Goal: Transaction & Acquisition: Book appointment/travel/reservation

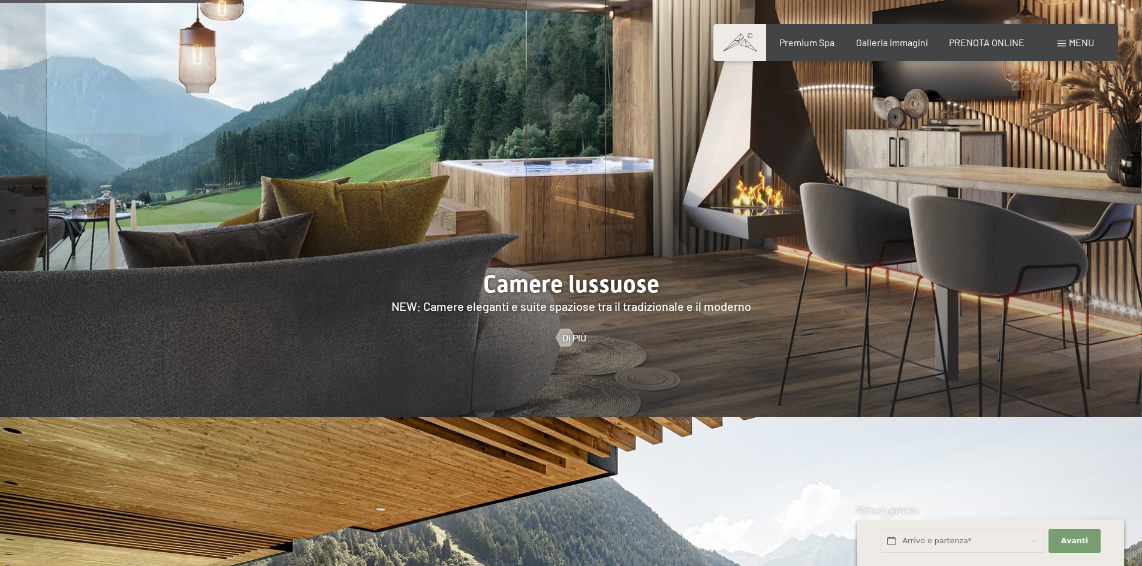
scroll to position [1379, 0]
click at [577, 331] on span "Di più" at bounding box center [586, 337] width 24 height 13
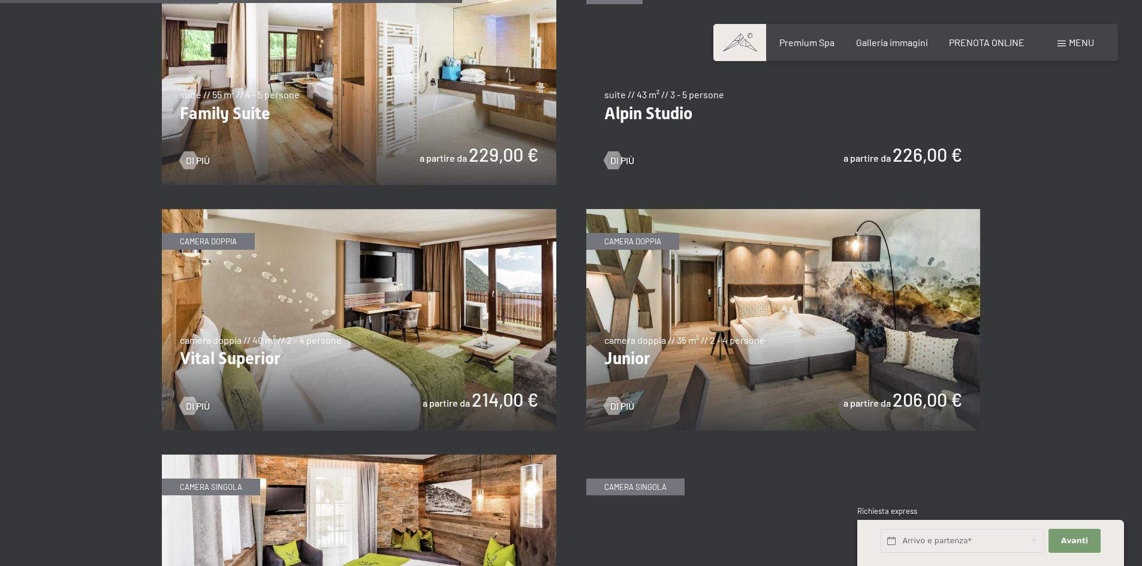
scroll to position [1559, 0]
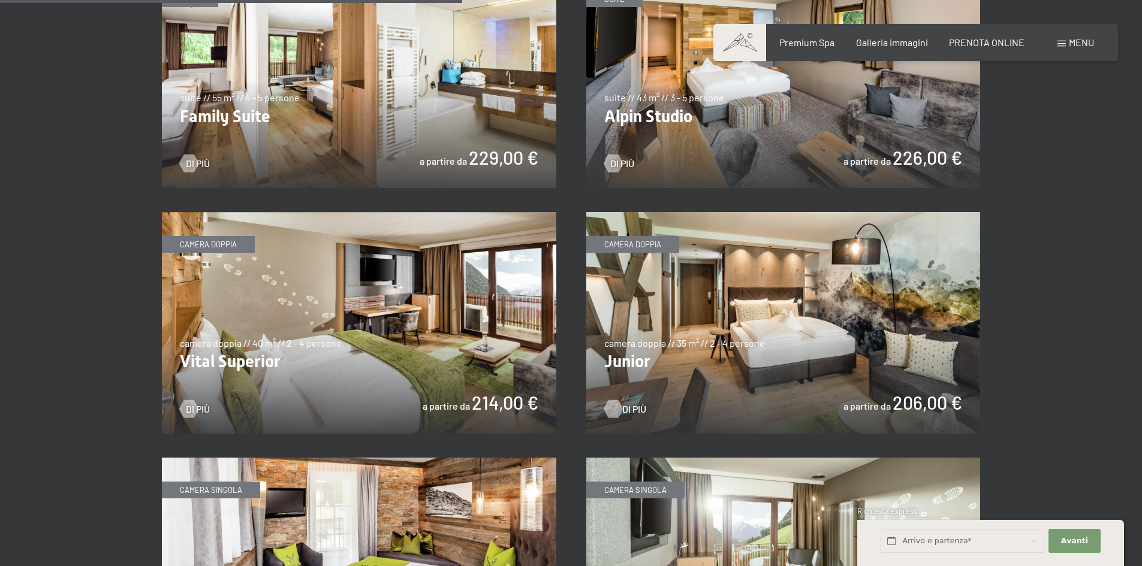
click at [623, 409] on span "Di più" at bounding box center [634, 409] width 24 height 13
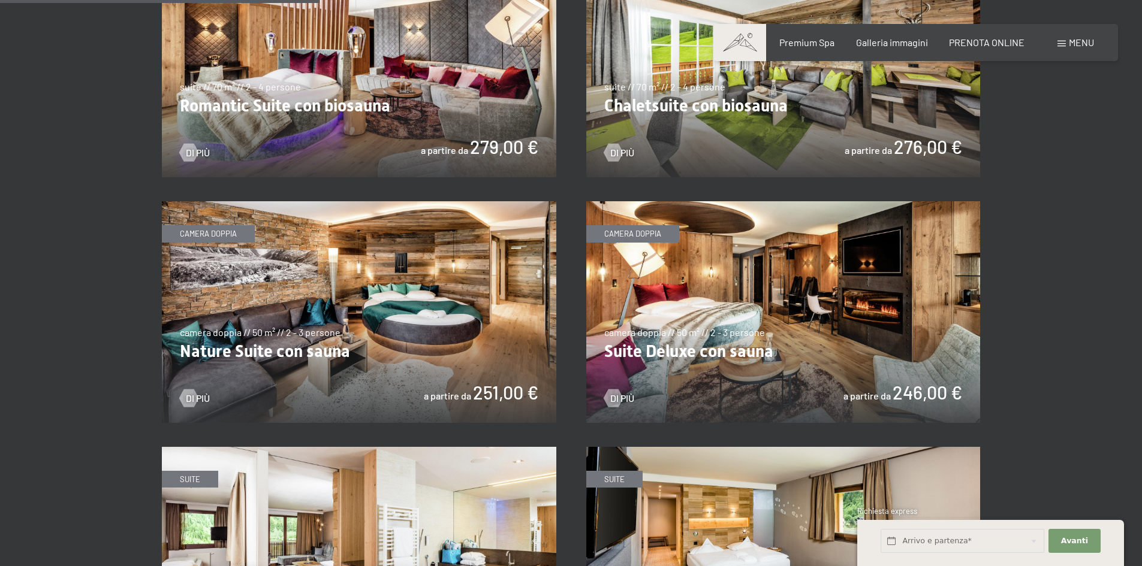
scroll to position [1079, 0]
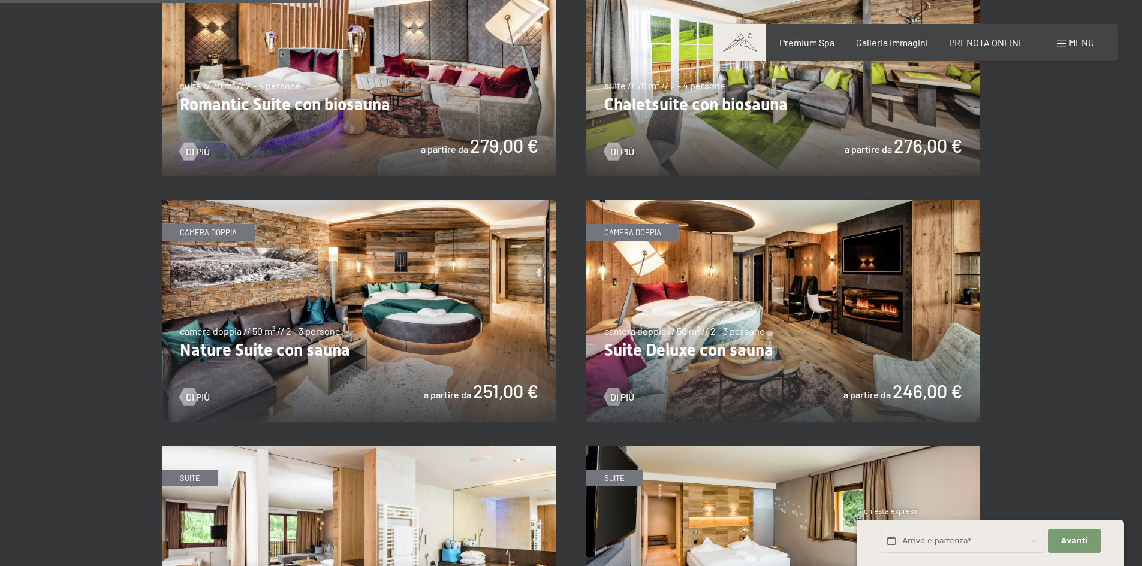
click at [756, 274] on img at bounding box center [783, 311] width 394 height 222
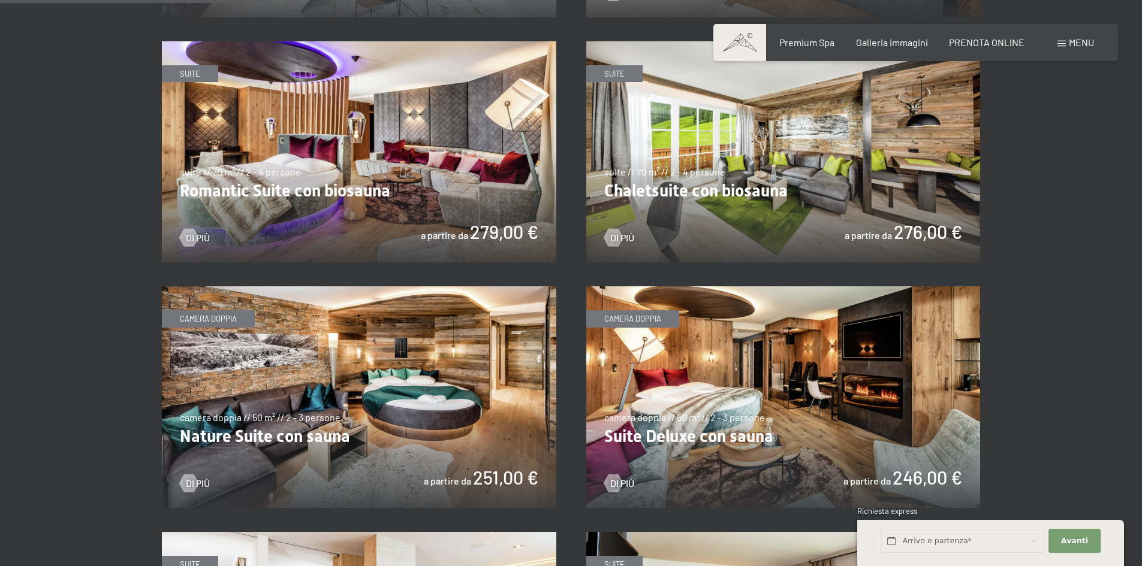
scroll to position [899, 0]
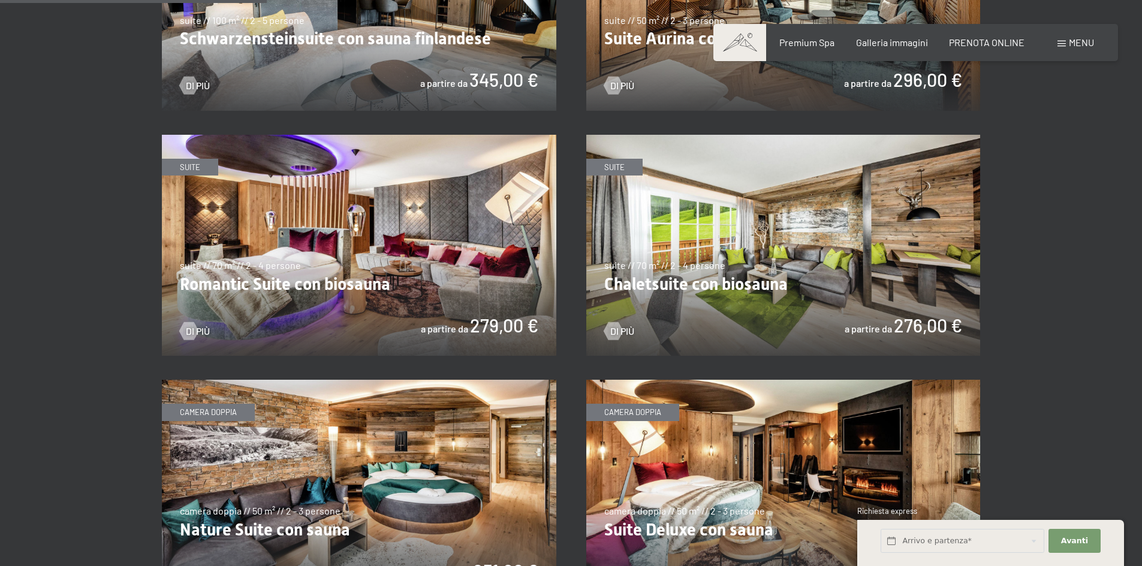
click at [365, 233] on img at bounding box center [359, 246] width 394 height 222
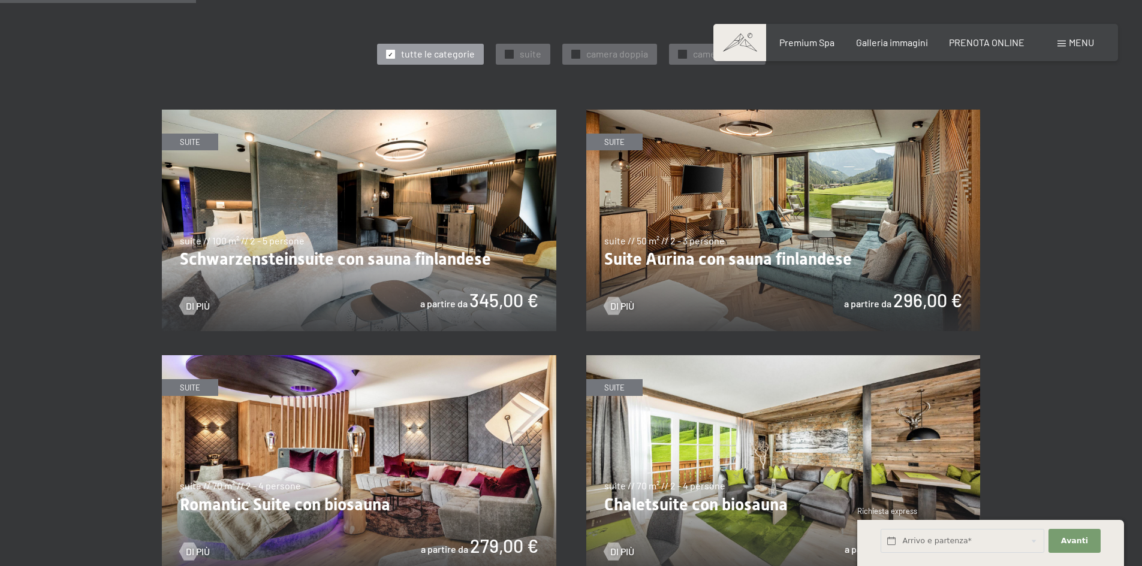
scroll to position [659, 0]
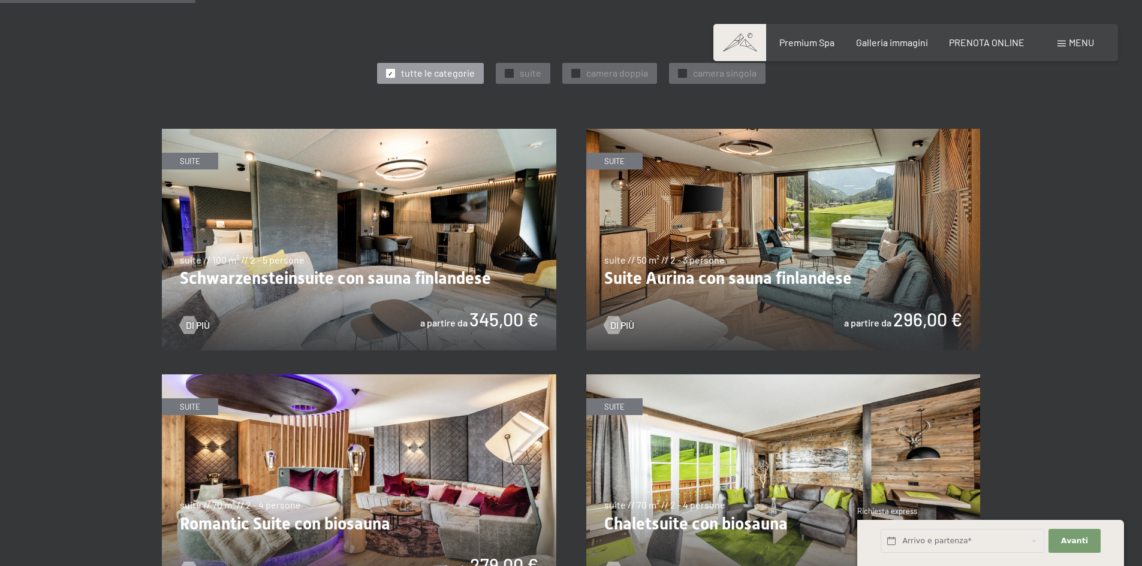
click at [779, 258] on img at bounding box center [783, 240] width 394 height 222
click at [345, 286] on img at bounding box center [359, 240] width 394 height 222
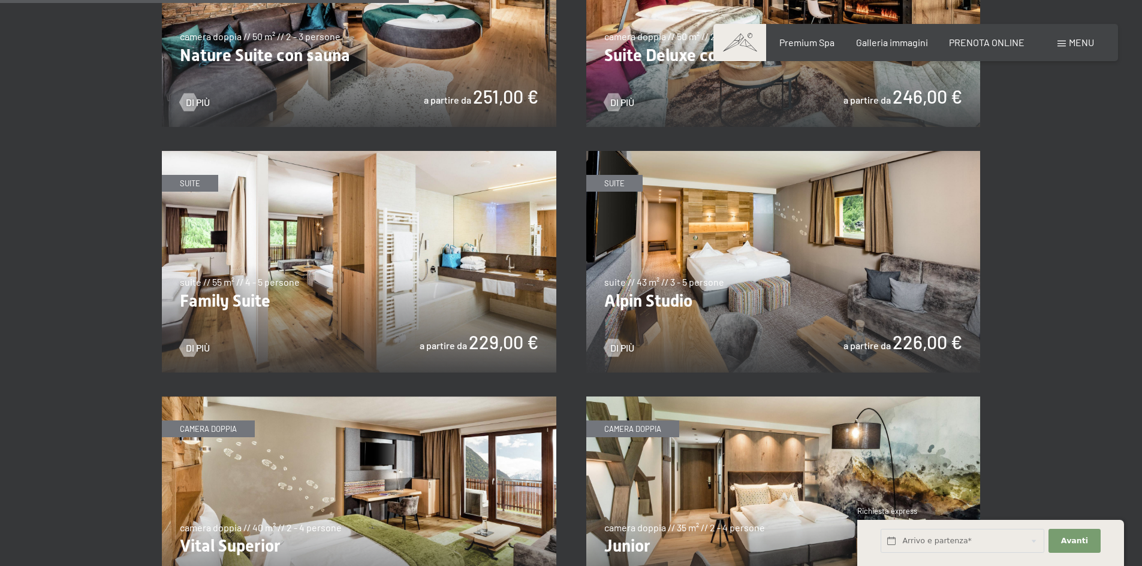
scroll to position [1379, 0]
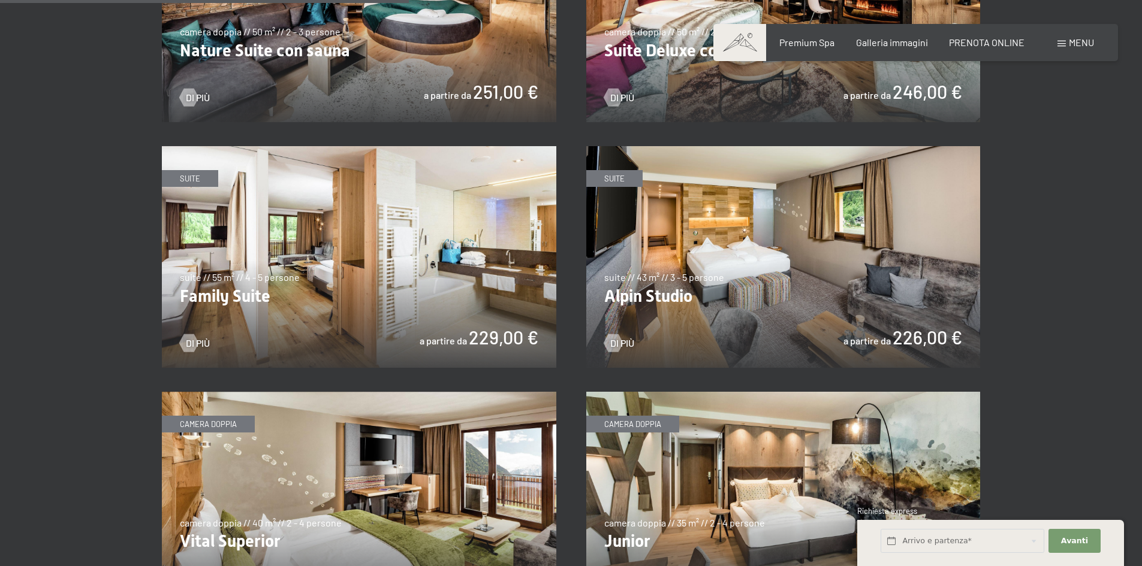
click at [737, 293] on img at bounding box center [783, 257] width 394 height 222
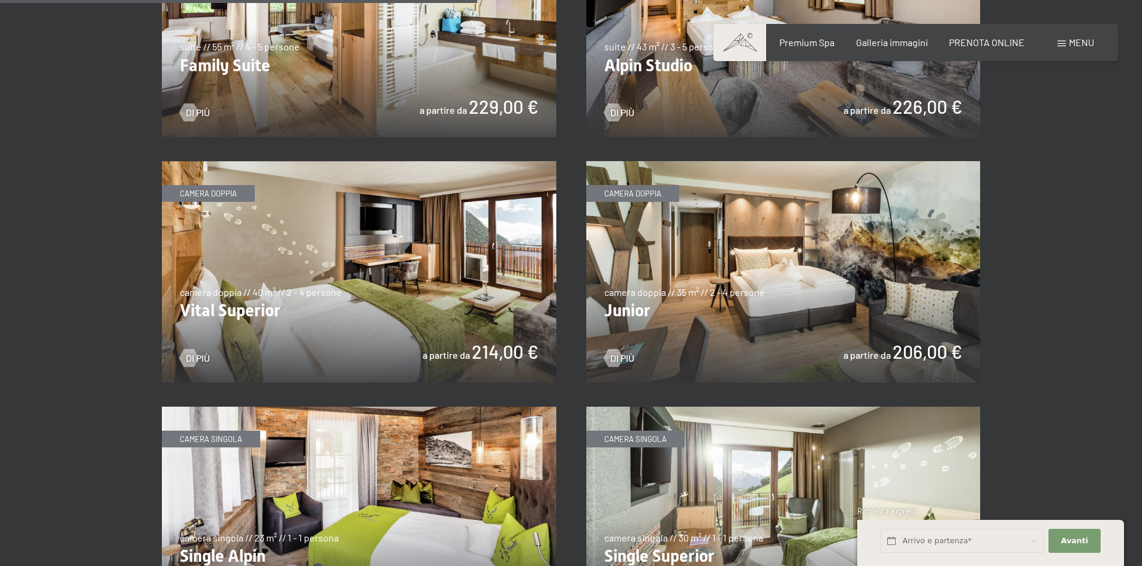
scroll to position [1678, 0]
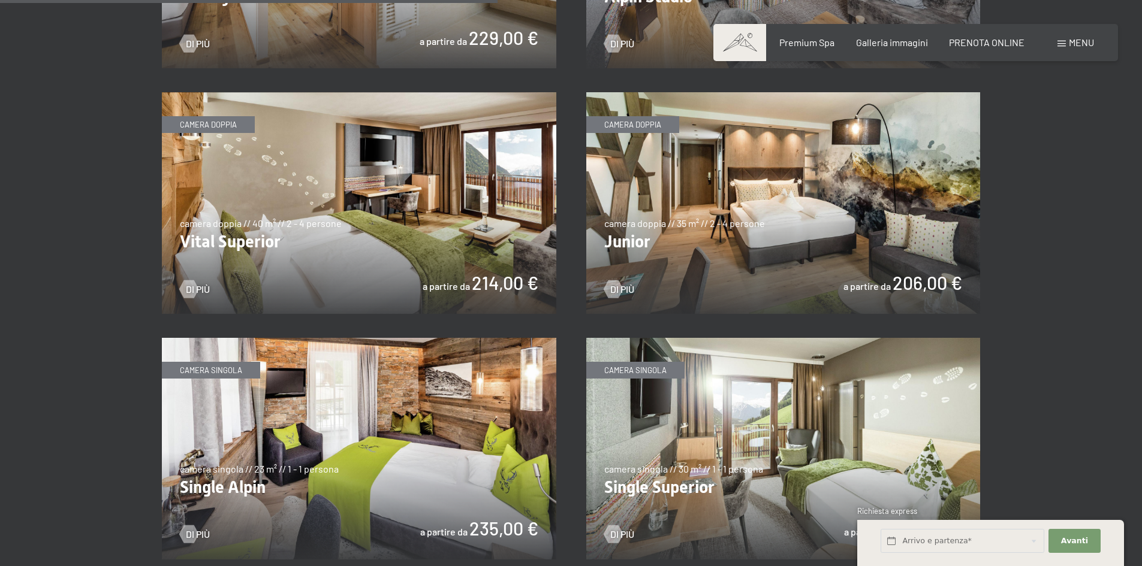
click at [361, 259] on img at bounding box center [359, 203] width 394 height 222
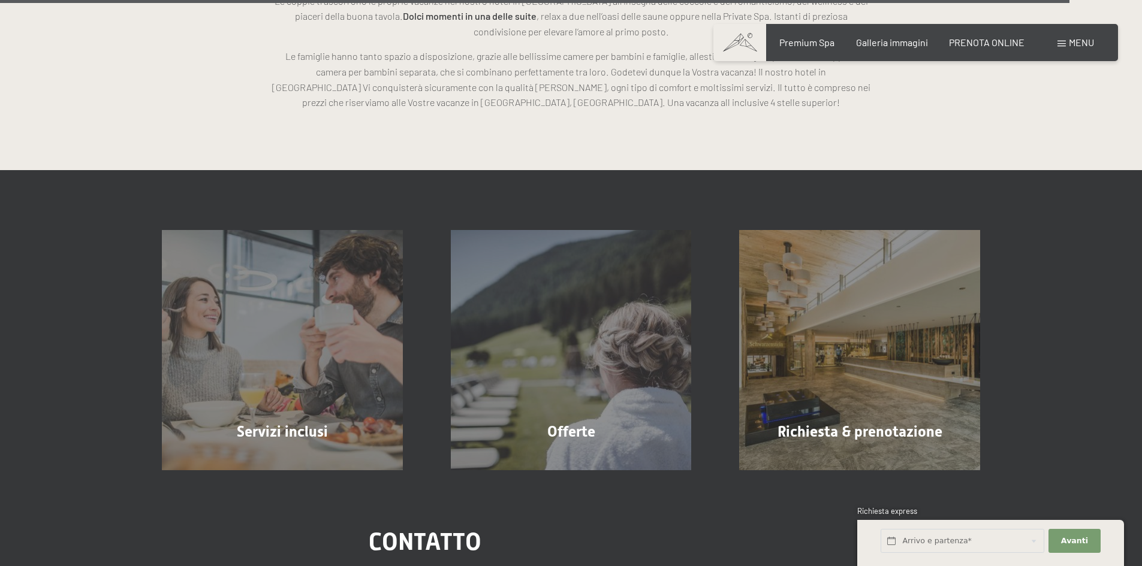
scroll to position [3657, 0]
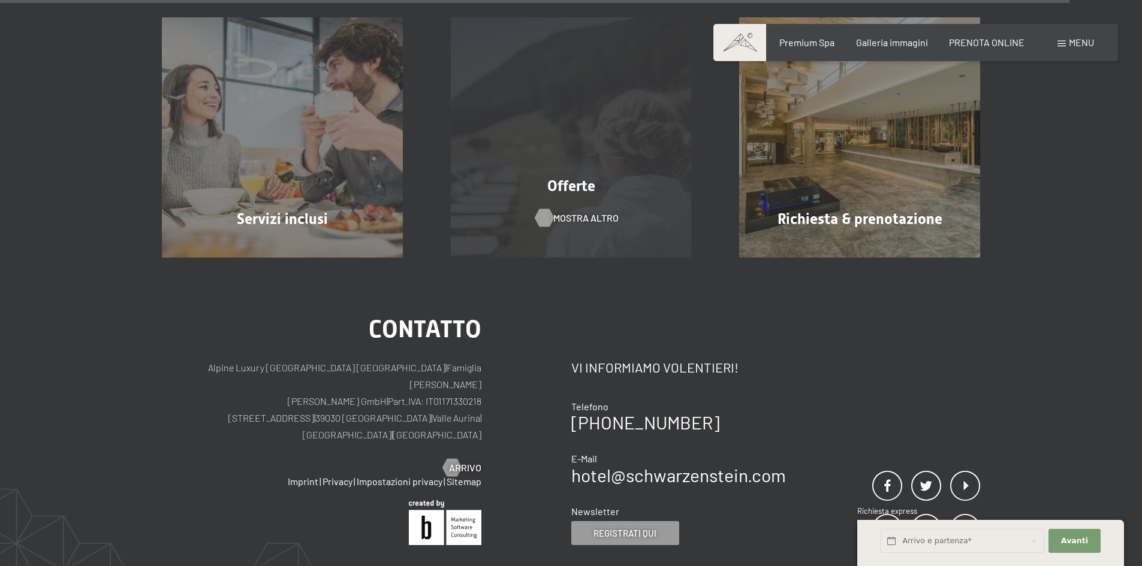
click at [582, 214] on span "mostra altro" at bounding box center [585, 218] width 65 height 13
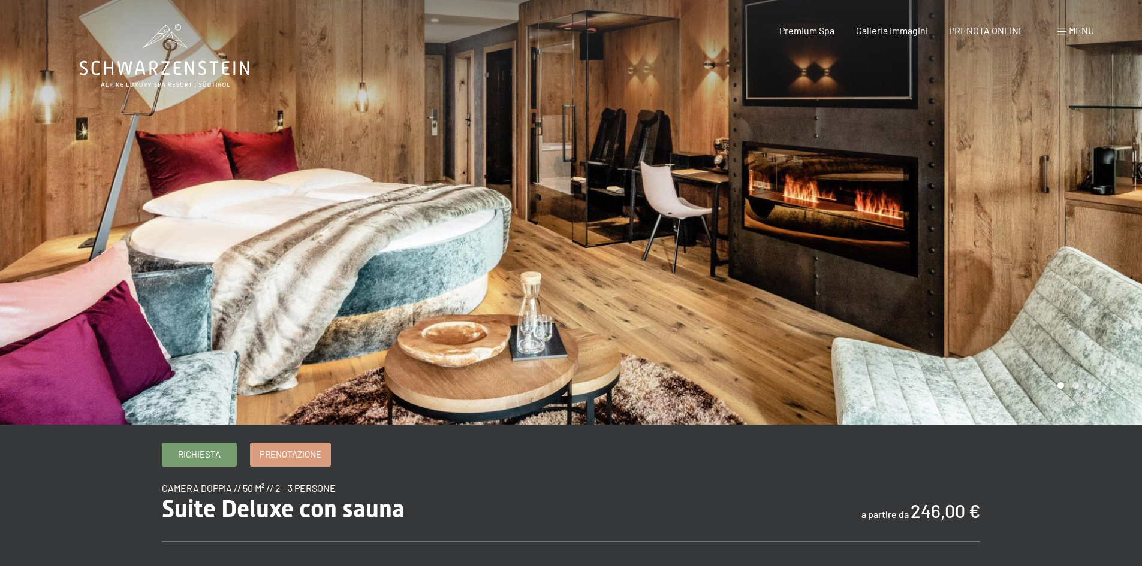
click at [1063, 385] on div at bounding box center [856, 212] width 571 height 425
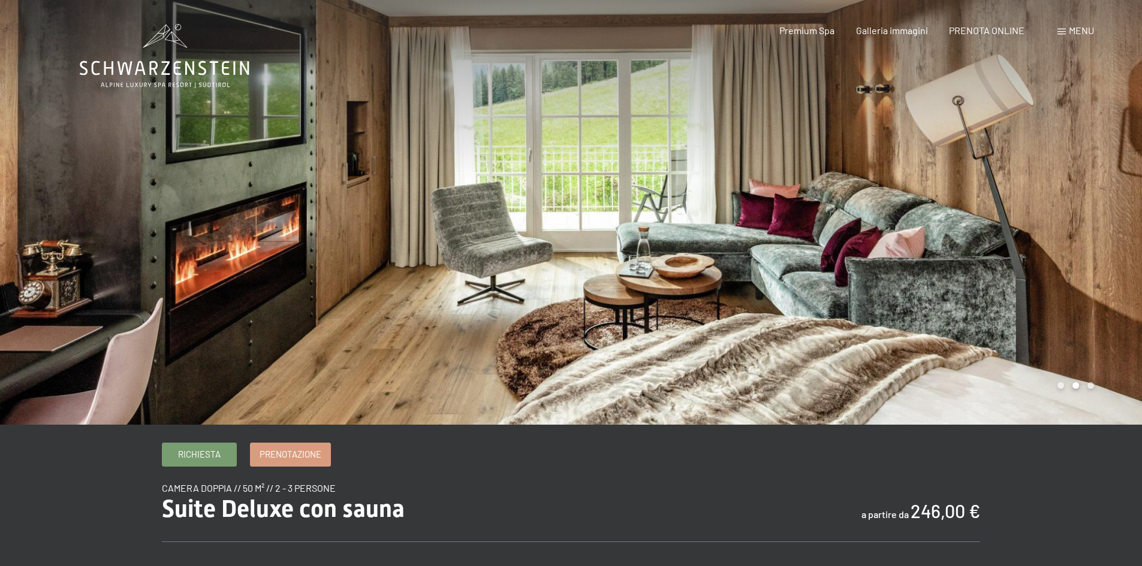
click at [1069, 386] on div at bounding box center [856, 212] width 571 height 425
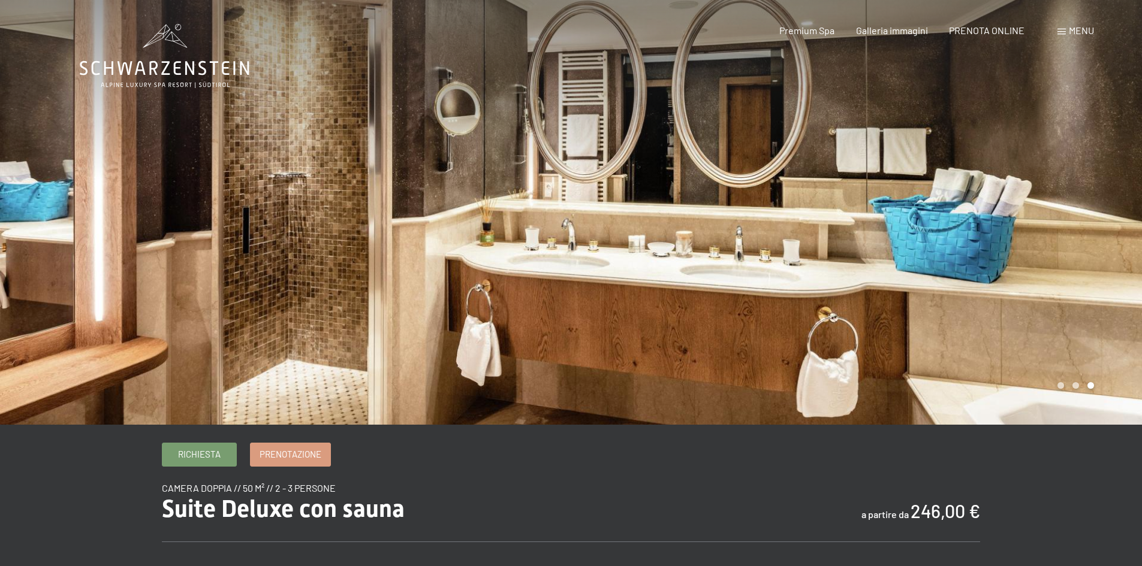
click at [1078, 386] on div at bounding box center [856, 212] width 571 height 425
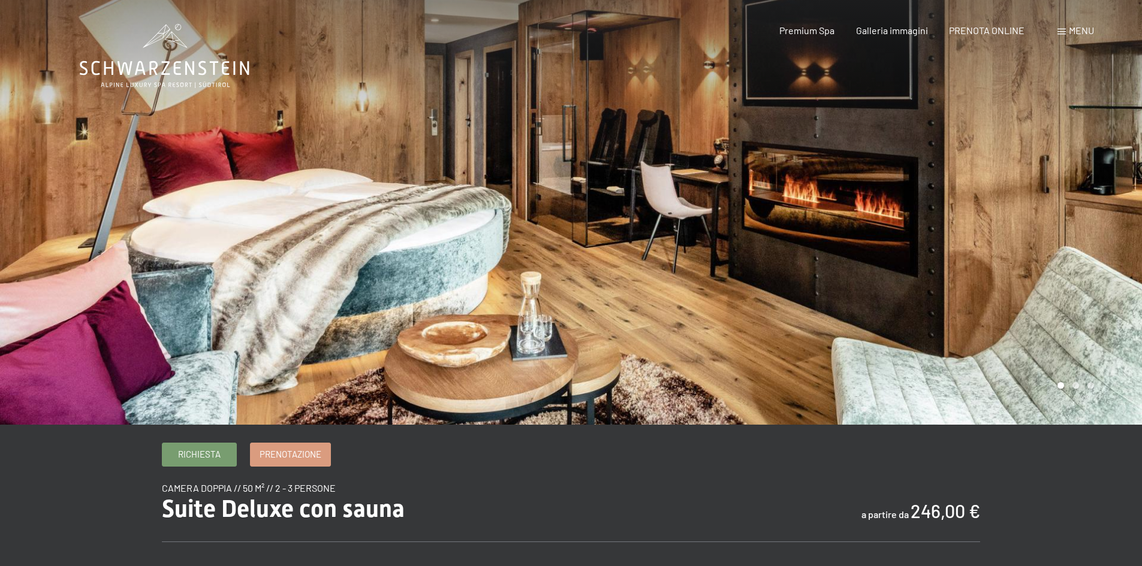
click at [1078, 386] on div at bounding box center [856, 212] width 571 height 425
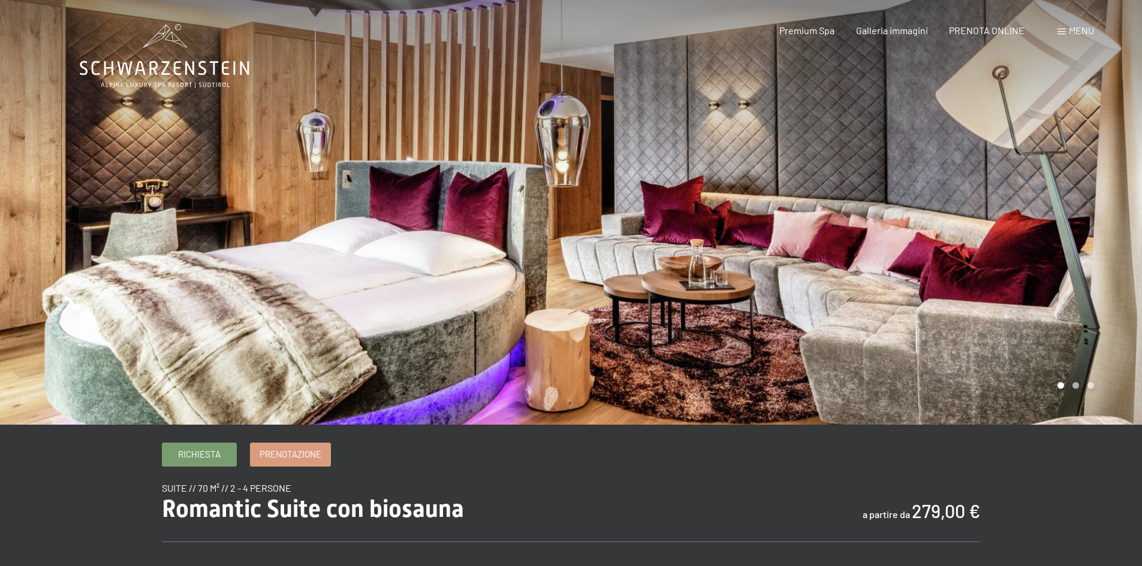
click at [1078, 385] on div at bounding box center [856, 212] width 571 height 425
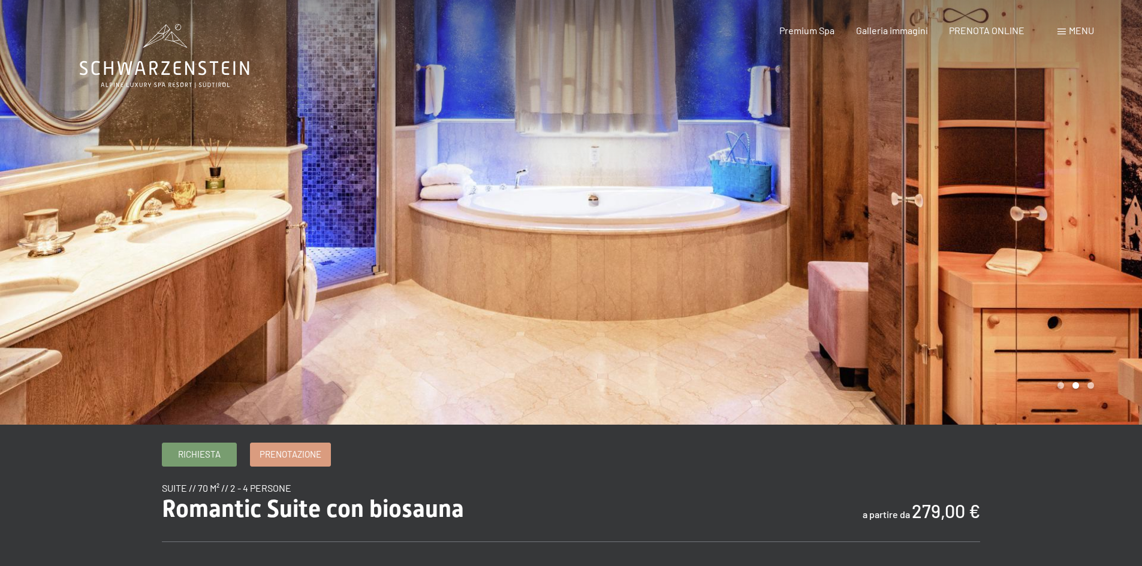
click at [1089, 390] on div at bounding box center [856, 212] width 571 height 425
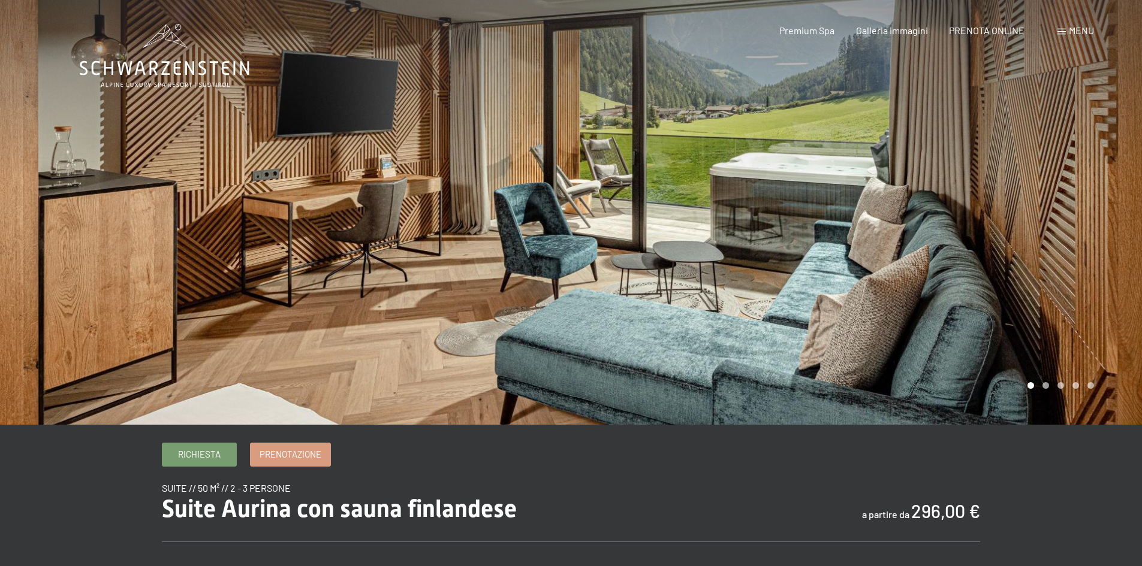
click at [1051, 396] on div at bounding box center [856, 212] width 571 height 425
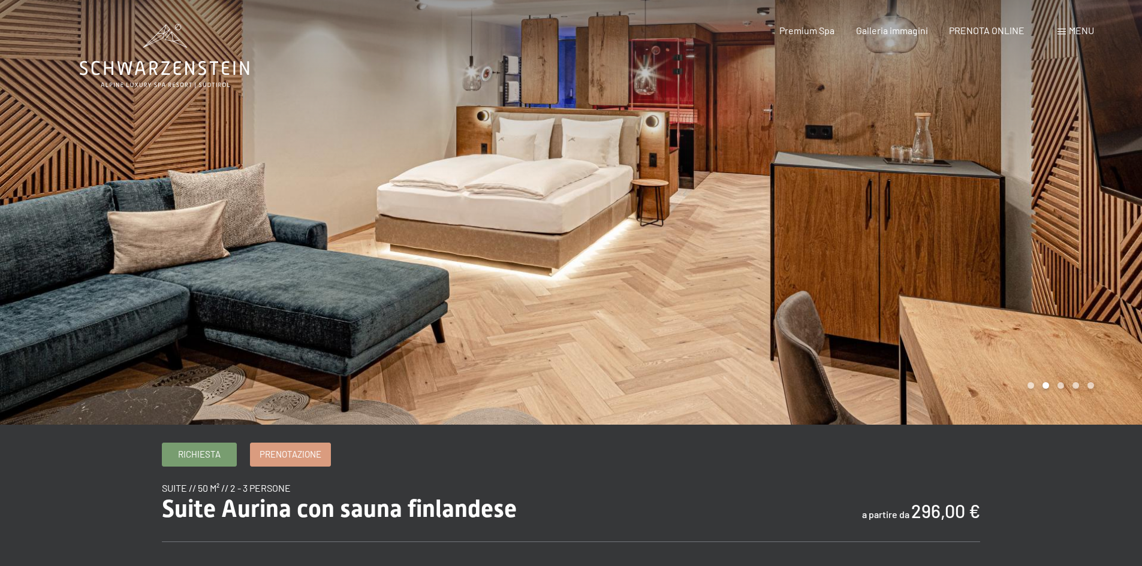
click at [1062, 394] on div at bounding box center [856, 212] width 571 height 425
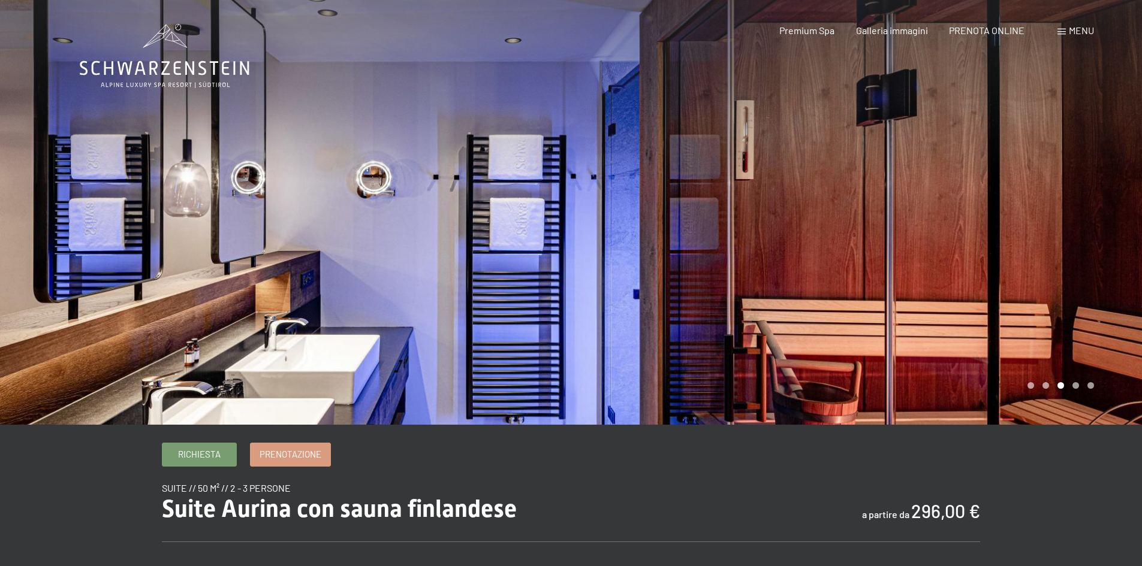
click at [1062, 394] on div at bounding box center [856, 212] width 571 height 425
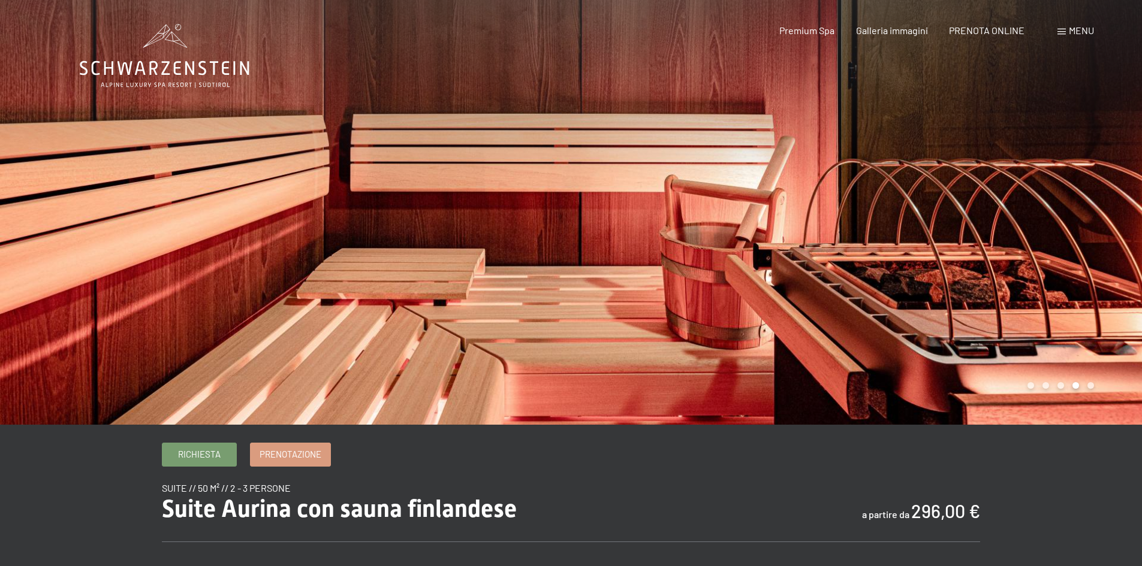
click at [1068, 393] on div at bounding box center [856, 212] width 571 height 425
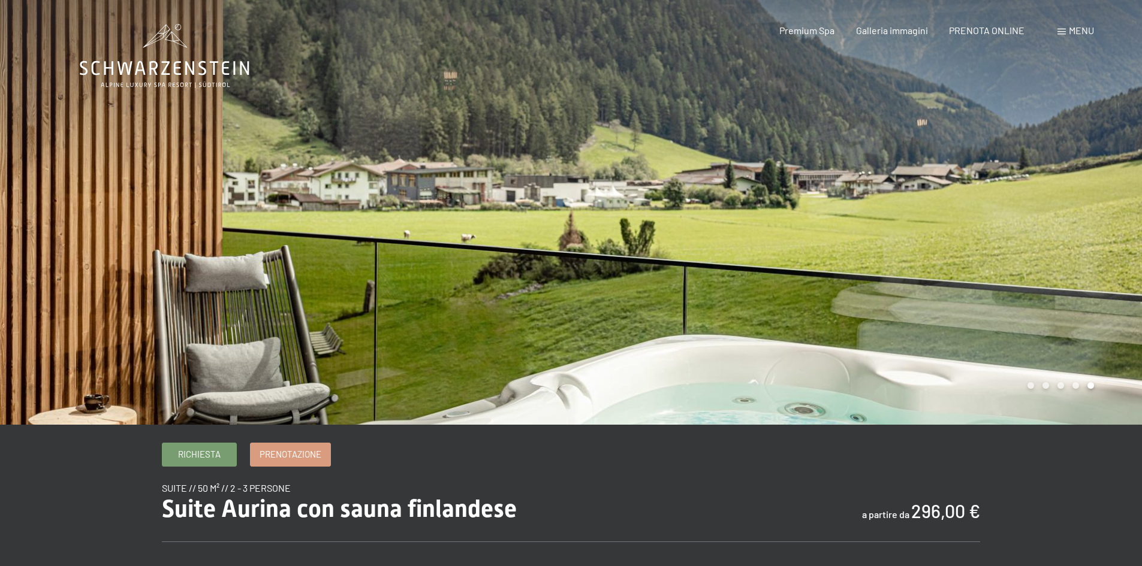
click at [1068, 393] on div at bounding box center [856, 212] width 571 height 425
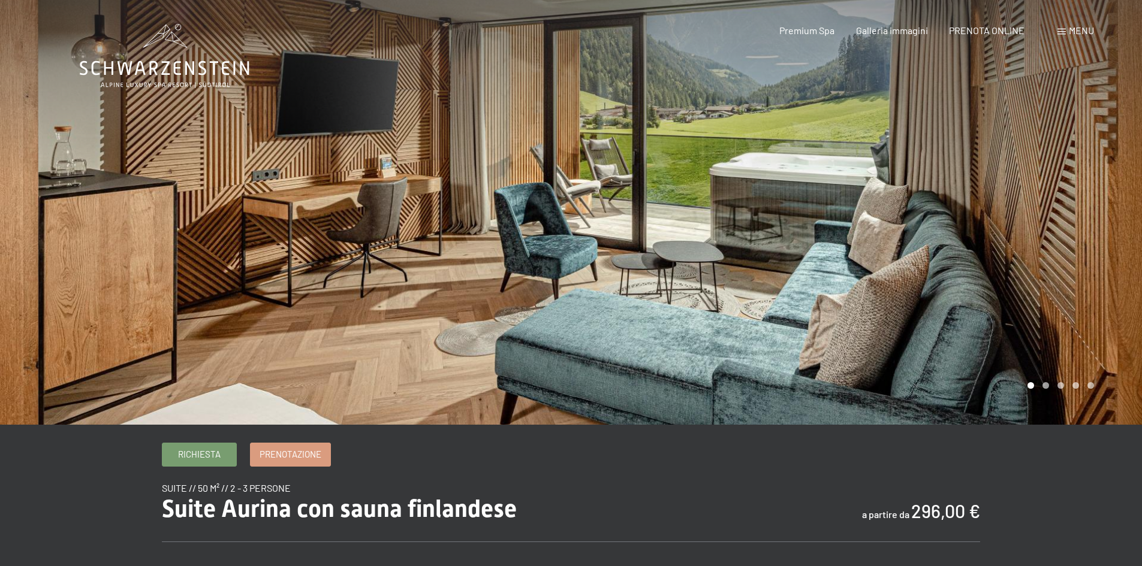
click at [1076, 391] on div at bounding box center [856, 212] width 571 height 425
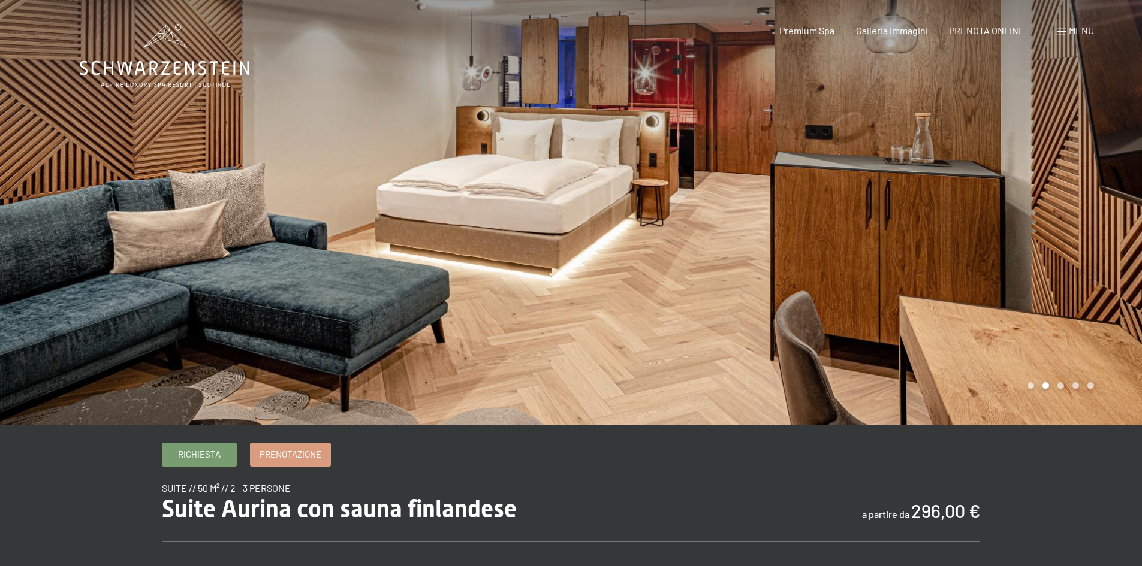
click at [1076, 391] on div at bounding box center [856, 212] width 571 height 425
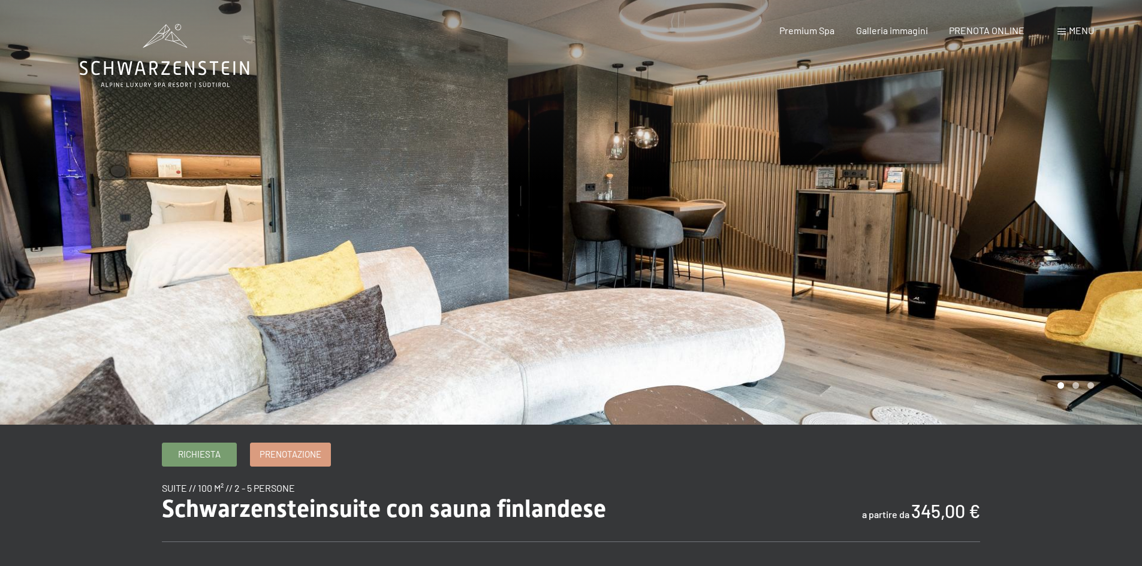
click at [1083, 393] on div at bounding box center [856, 212] width 571 height 425
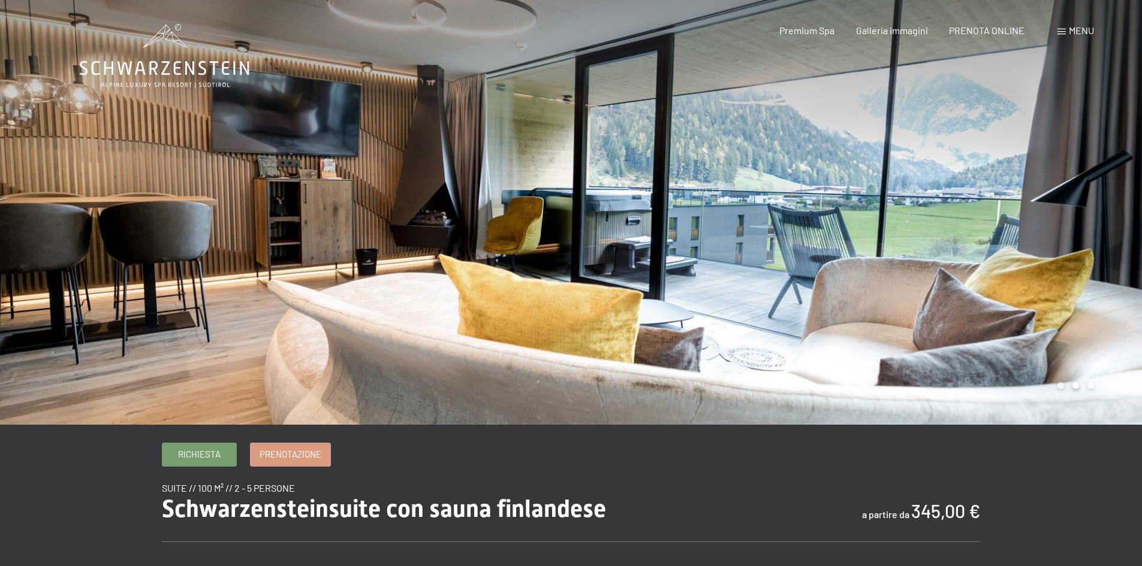
click at [1082, 392] on div at bounding box center [856, 212] width 571 height 425
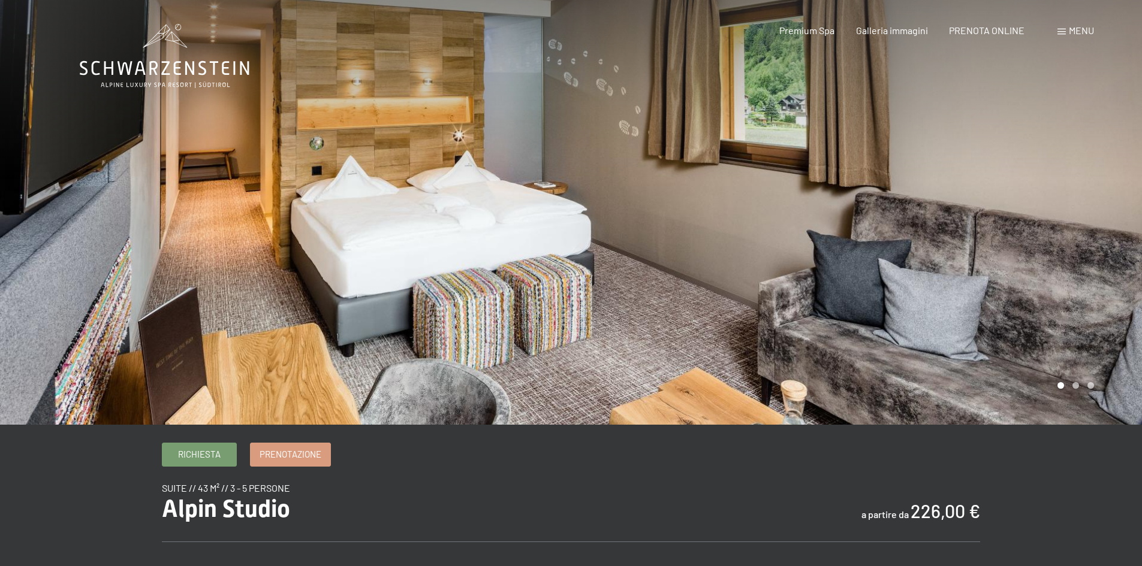
click at [1041, 400] on div at bounding box center [856, 212] width 571 height 425
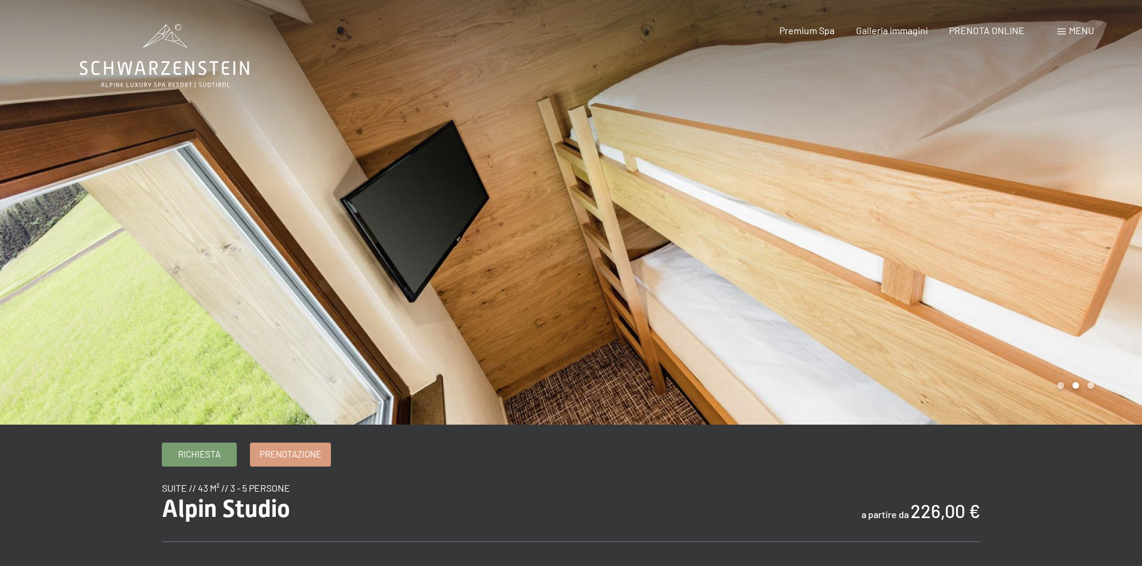
click at [1038, 400] on div at bounding box center [856, 212] width 571 height 425
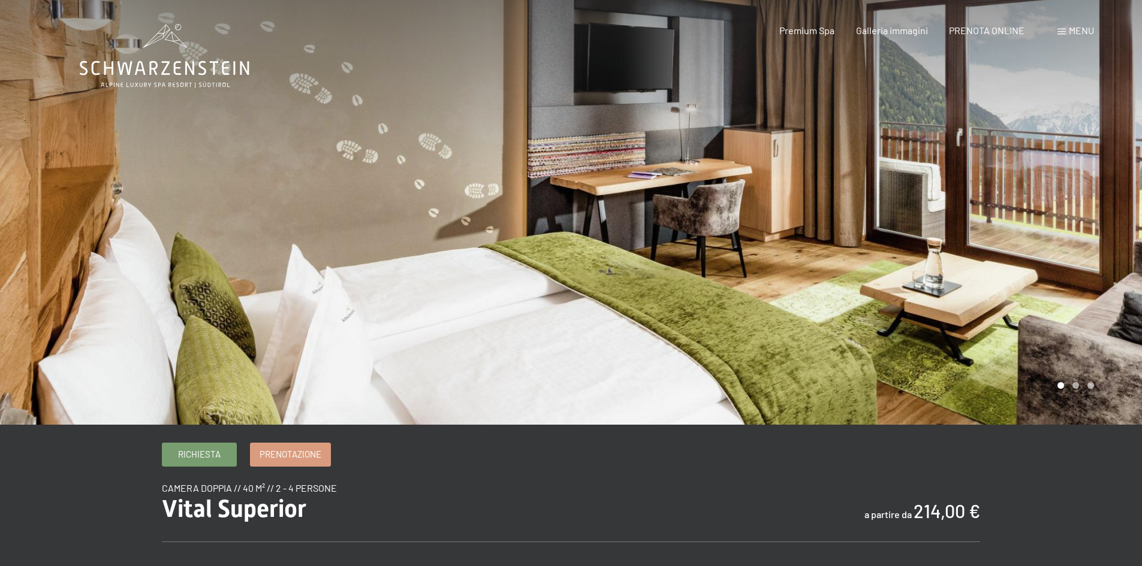
click at [1075, 393] on div at bounding box center [856, 212] width 571 height 425
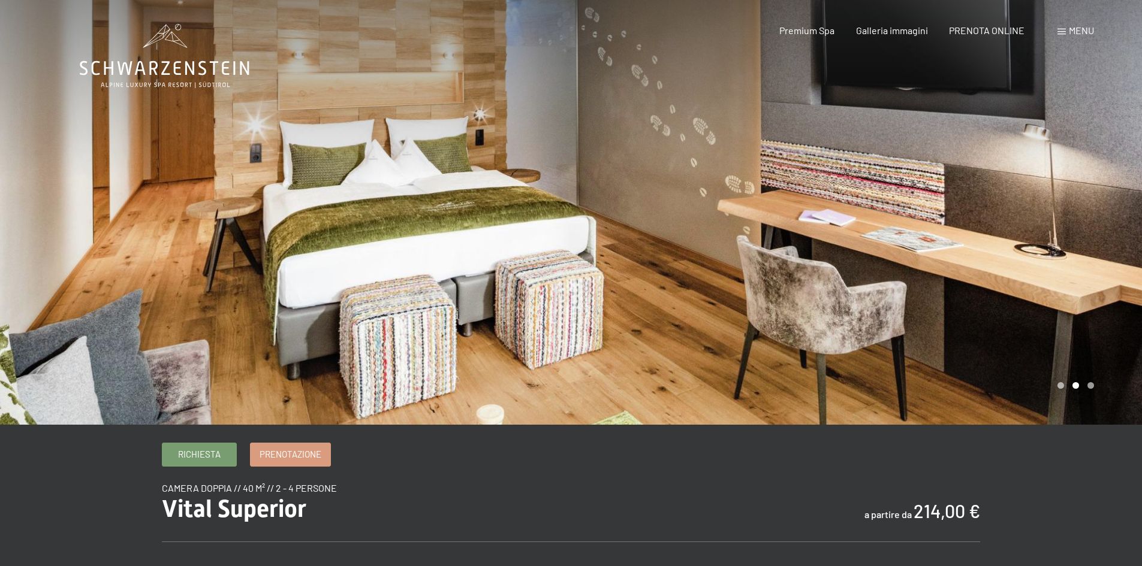
click at [1092, 393] on div at bounding box center [856, 212] width 571 height 425
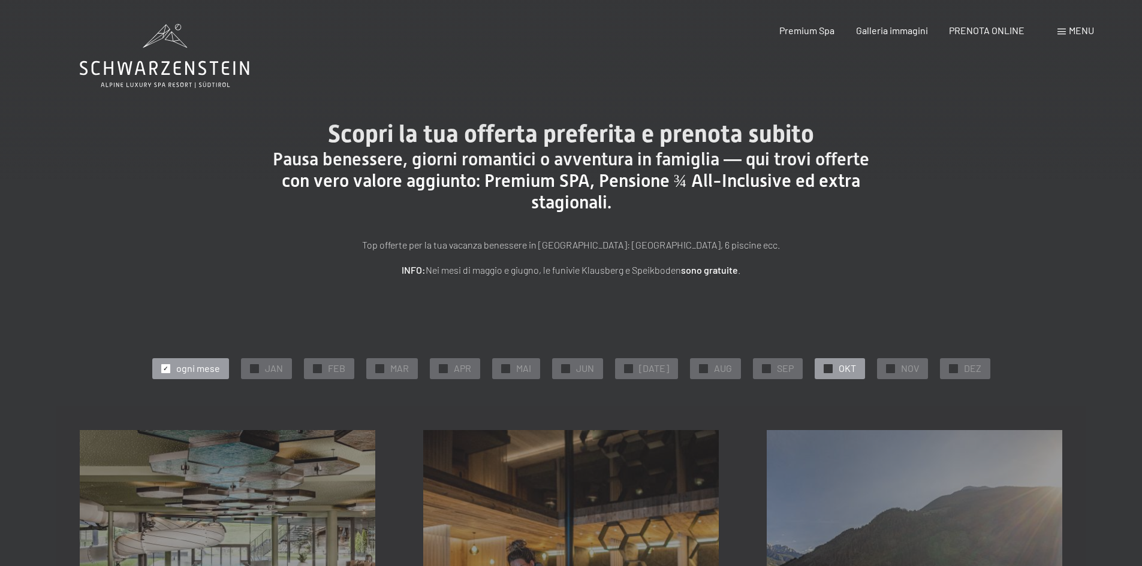
click at [839, 370] on span "OKT" at bounding box center [847, 368] width 17 height 13
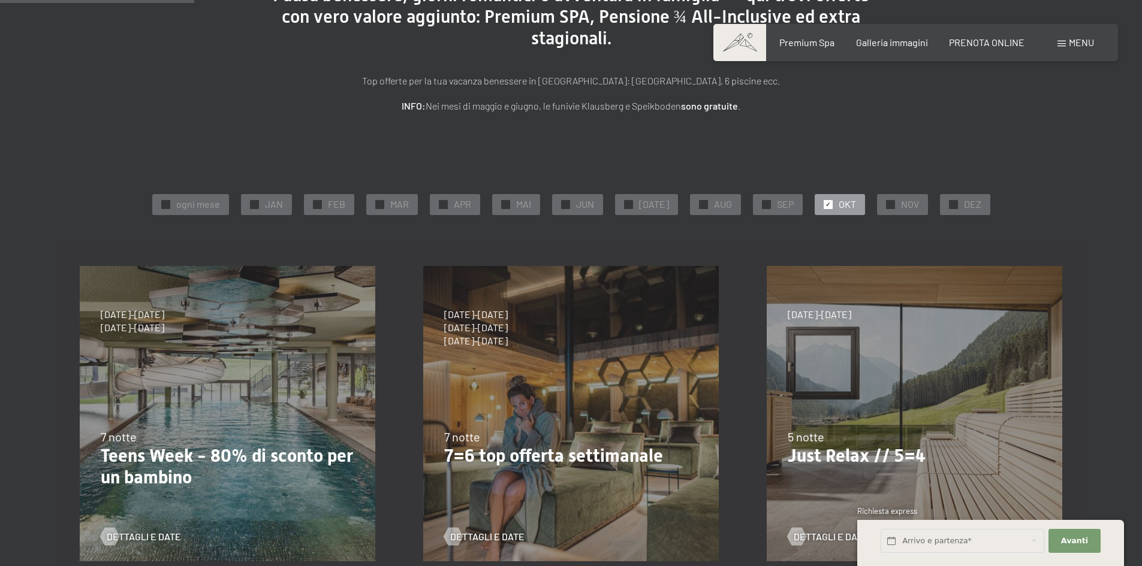
scroll to position [180, 0]
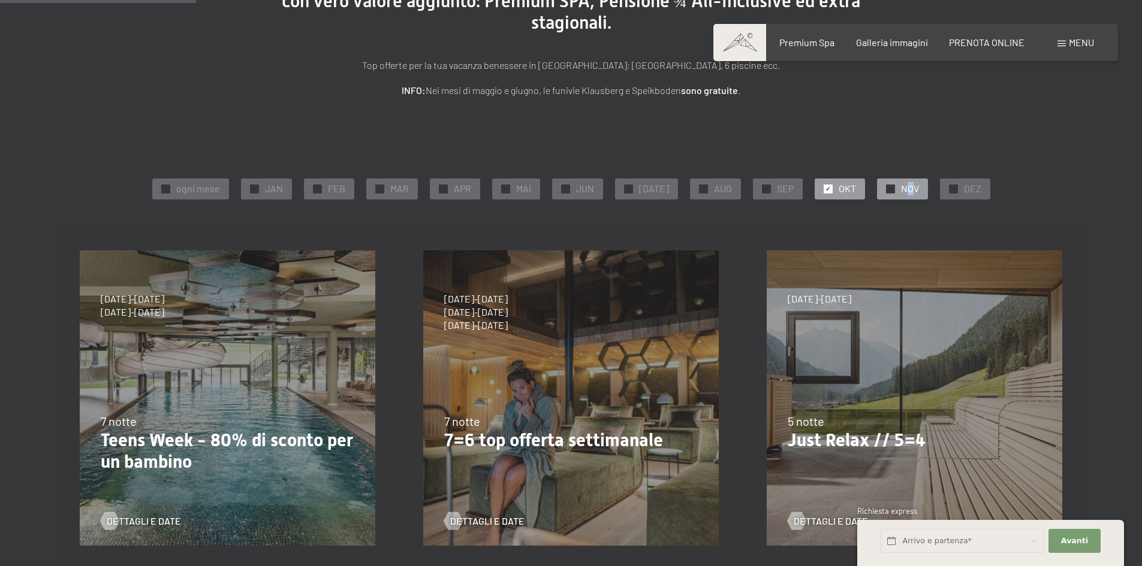
click at [903, 190] on span "NOV" at bounding box center [910, 188] width 18 height 13
click at [970, 191] on span "DEZ" at bounding box center [972, 188] width 17 height 13
click at [905, 185] on span "NOV" at bounding box center [910, 188] width 18 height 13
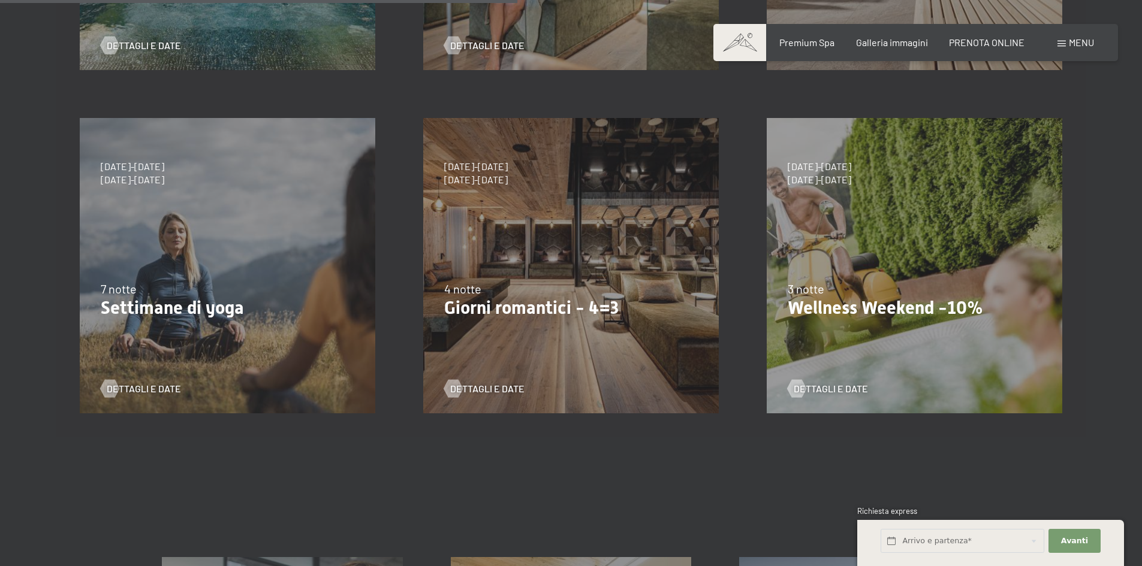
scroll to position [659, 0]
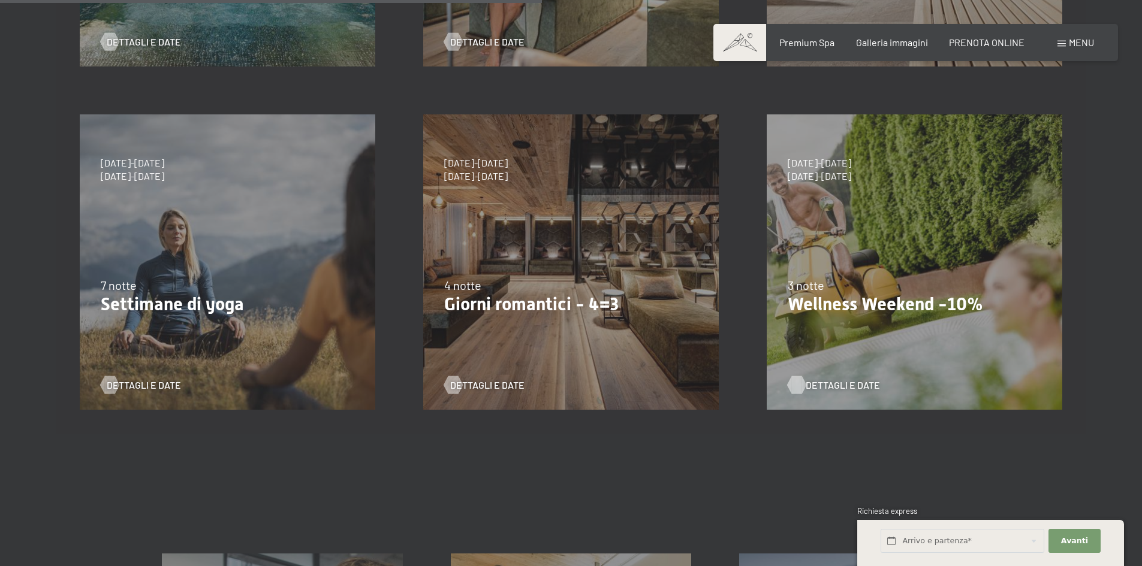
click at [839, 384] on span "Dettagli e Date" at bounding box center [843, 385] width 74 height 13
